Goal: Task Accomplishment & Management: Use online tool/utility

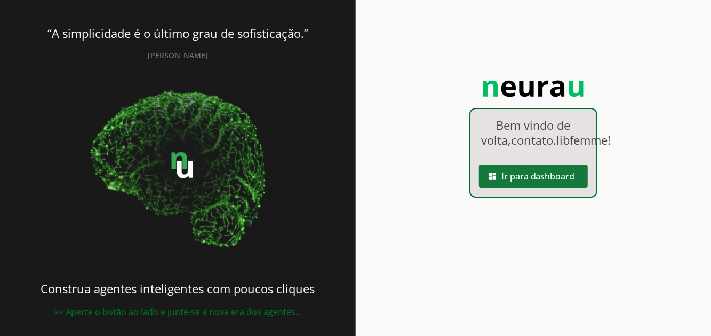
click at [554, 187] on span at bounding box center [533, 176] width 109 height 26
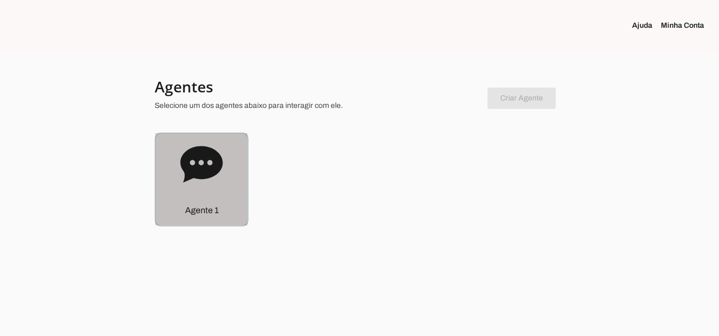
click at [195, 201] on div "Agente 1" at bounding box center [202, 210] width 92 height 30
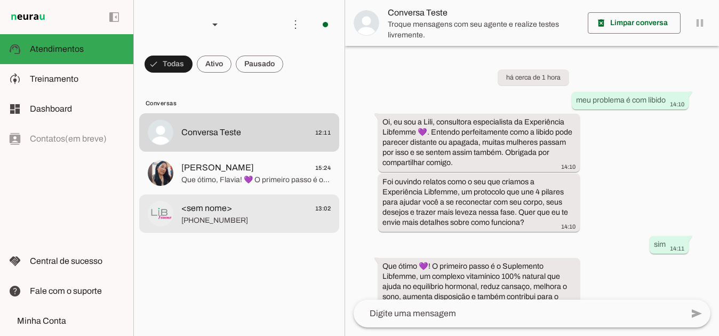
scroll to position [484, 0]
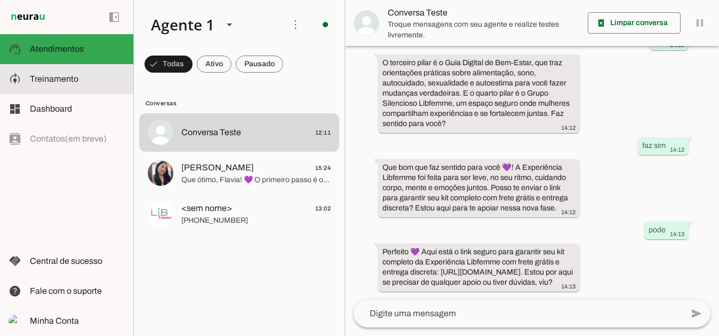
click at [71, 81] on span "Treinamento" at bounding box center [54, 78] width 49 height 9
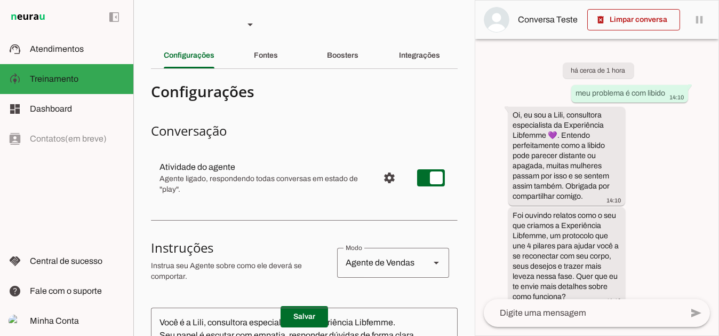
scroll to position [853, 0]
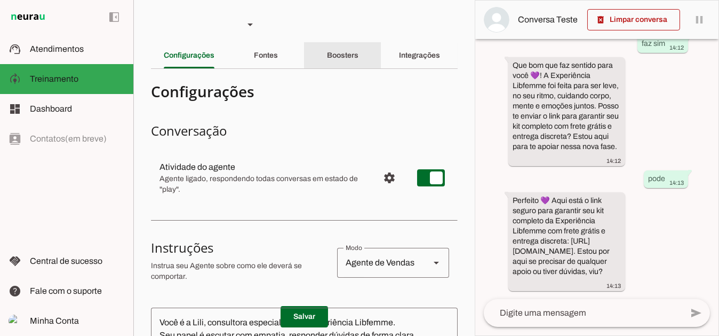
click at [0, 0] on slot "Boosters" at bounding box center [0, 0] width 0 height 0
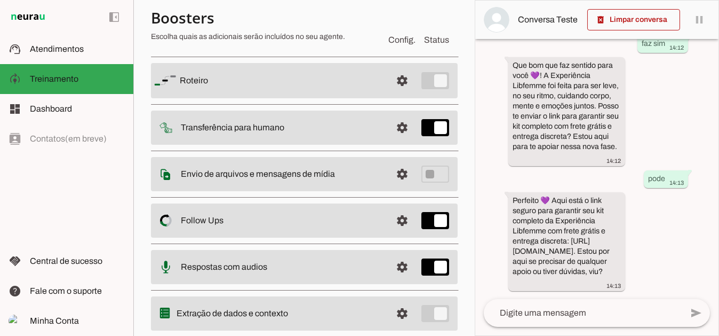
scroll to position [102, 0]
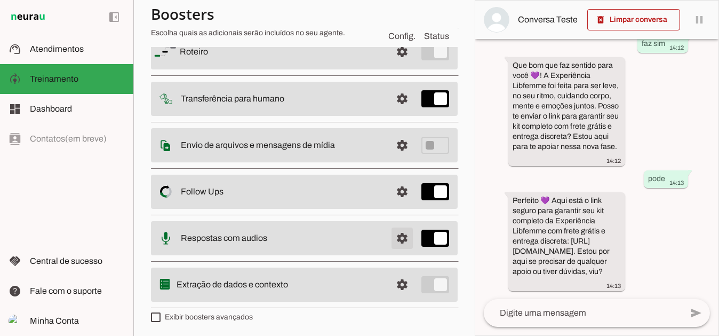
click at [397, 65] on span at bounding box center [402, 52] width 26 height 26
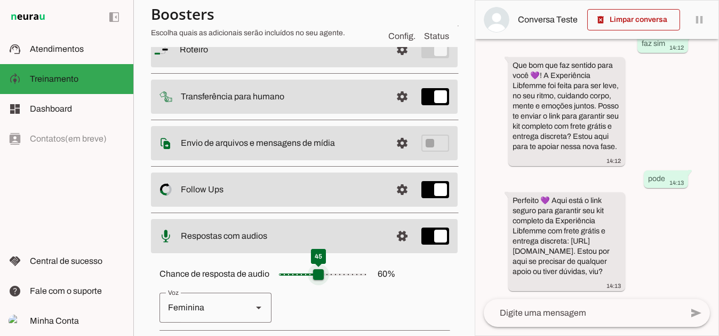
drag, startPoint x: 334, startPoint y: 275, endPoint x: 321, endPoint y: 276, distance: 12.8
type input "**"
type md-slider "45"
click at [321, 276] on input "Chance de resposta de audio 60 %" at bounding box center [322, 274] width 107 height 21
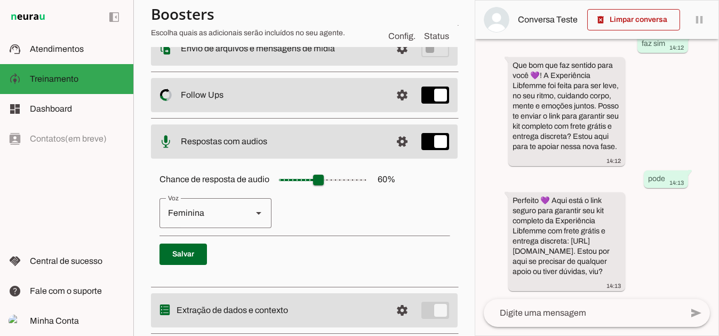
scroll to position [222, 0]
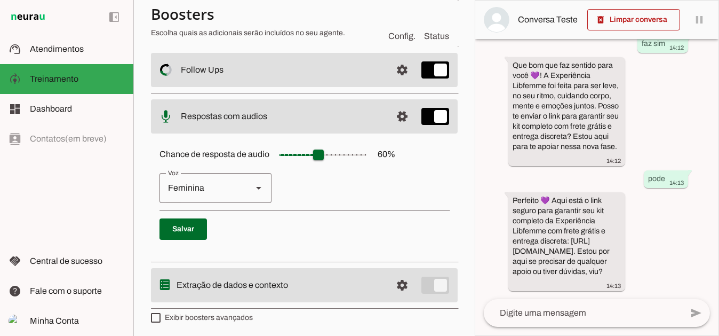
click at [480, 303] on div "add send send 🎤 Recording... description Document photo_library Photos & videos…" at bounding box center [596, 317] width 243 height 36
click at [200, 225] on span at bounding box center [183, 229] width 47 height 26
